Goal: Information Seeking & Learning: Check status

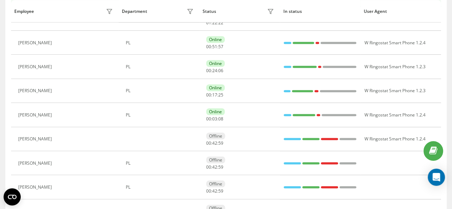
scroll to position [214, 0]
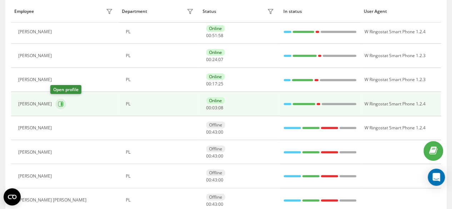
click at [58, 101] on icon at bounding box center [61, 104] width 6 height 6
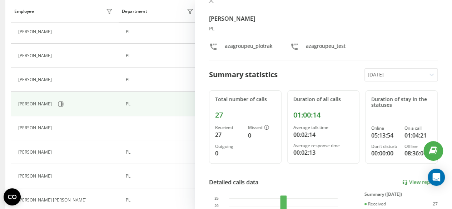
scroll to position [71, 0]
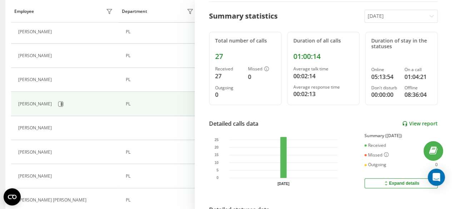
click at [415, 121] on link "View report" at bounding box center [420, 124] width 36 height 6
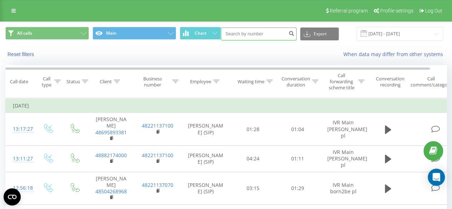
click at [258, 36] on input at bounding box center [259, 34] width 76 height 13
paste input "48602214241"
type input "48602214241"
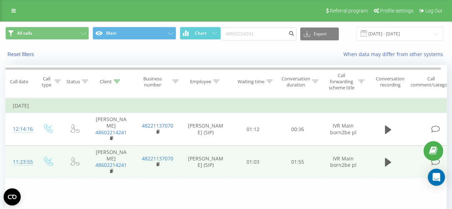
click at [26, 158] on div "11:23:55" at bounding box center [20, 162] width 14 height 14
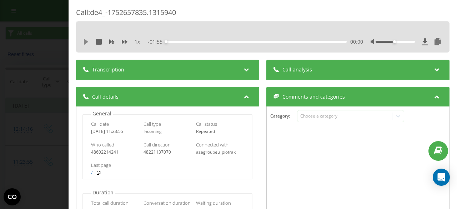
click at [85, 42] on icon at bounding box center [86, 42] width 4 height 6
drag, startPoint x: 389, startPoint y: 42, endPoint x: 407, endPoint y: 42, distance: 18.6
click at [407, 42] on div at bounding box center [395, 42] width 39 height 2
click at [123, 38] on div "1 x" at bounding box center [115, 41] width 64 height 7
click at [124, 41] on icon at bounding box center [125, 42] width 6 height 4
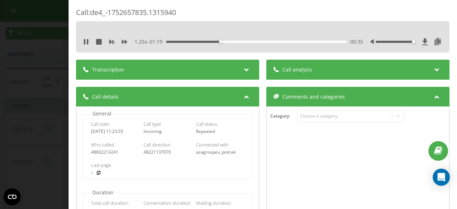
drag, startPoint x: 405, startPoint y: 41, endPoint x: 411, endPoint y: 43, distance: 6.0
click at [411, 43] on div at bounding box center [407, 41] width 72 height 7
click at [127, 43] on icon at bounding box center [125, 42] width 6 height 6
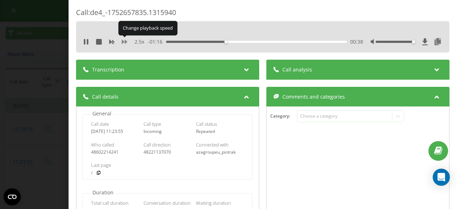
click at [127, 43] on icon at bounding box center [125, 42] width 6 height 6
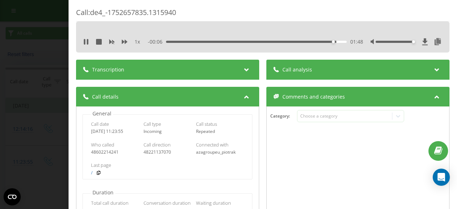
click at [64, 90] on div "Call : de4_-1752657835.1315940 1 x - 00:06 01:48 01:48 Transcription For AI ana…" at bounding box center [228, 104] width 457 height 209
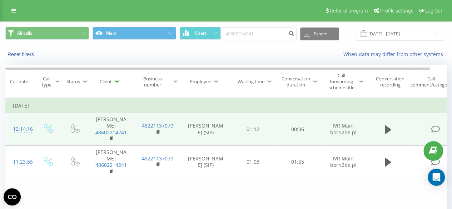
click at [27, 127] on div "12:14:16" at bounding box center [20, 129] width 14 height 14
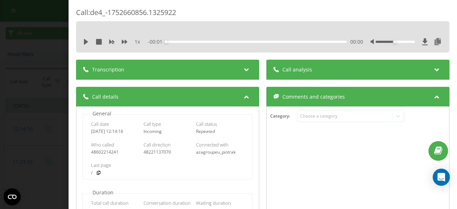
click at [82, 43] on div "1 x - 00:01 00:00 00:00" at bounding box center [262, 41] width 363 height 11
click at [87, 44] on icon at bounding box center [86, 42] width 6 height 6
drag, startPoint x: 388, startPoint y: 43, endPoint x: 410, endPoint y: 51, distance: 23.4
click at [410, 45] on div at bounding box center [407, 41] width 72 height 7
